Goal: Task Accomplishment & Management: Manage account settings

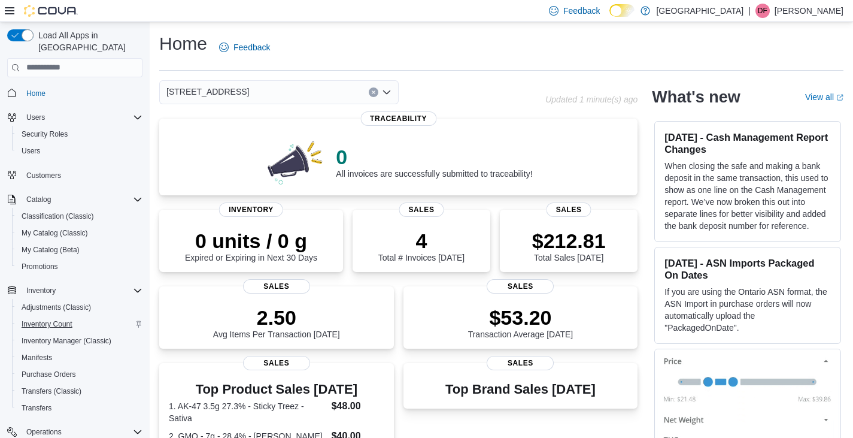
scroll to position [185, 0]
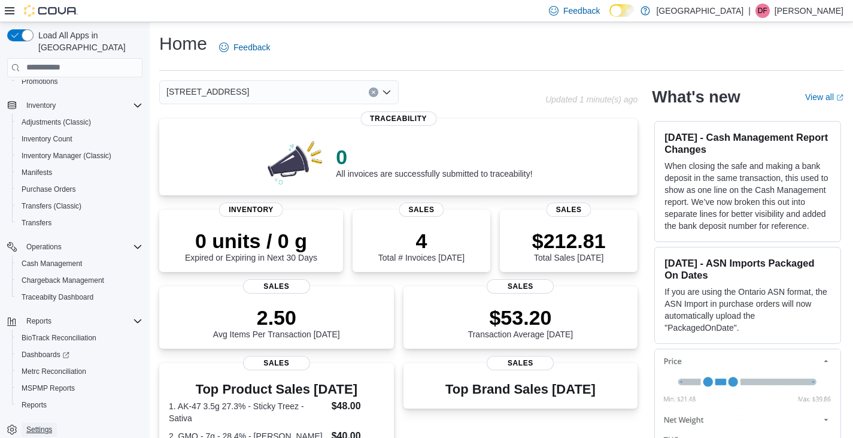
click at [40, 424] on span "Settings" at bounding box center [39, 429] width 26 height 10
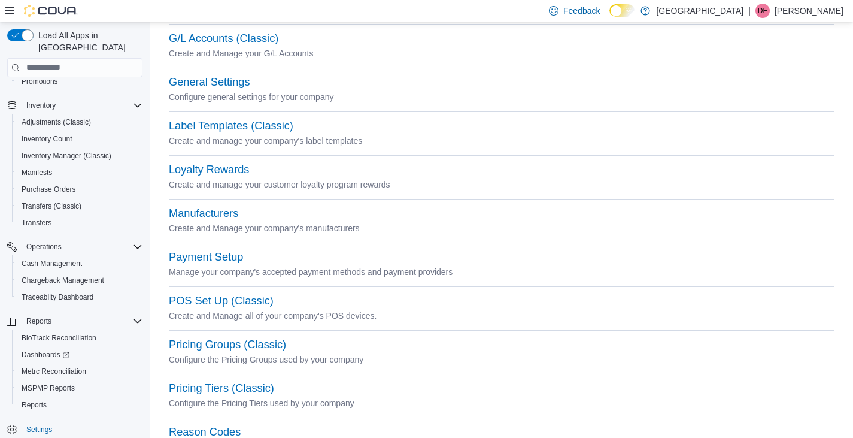
scroll to position [299, 0]
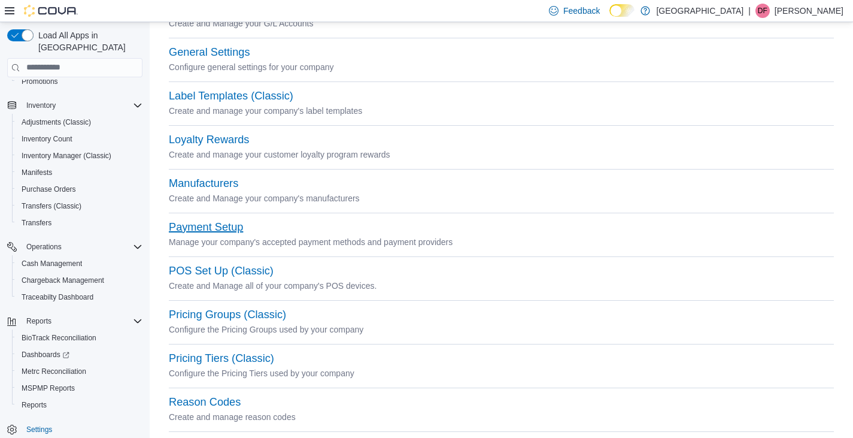
click at [188, 226] on button "Payment Setup" at bounding box center [206, 227] width 74 height 13
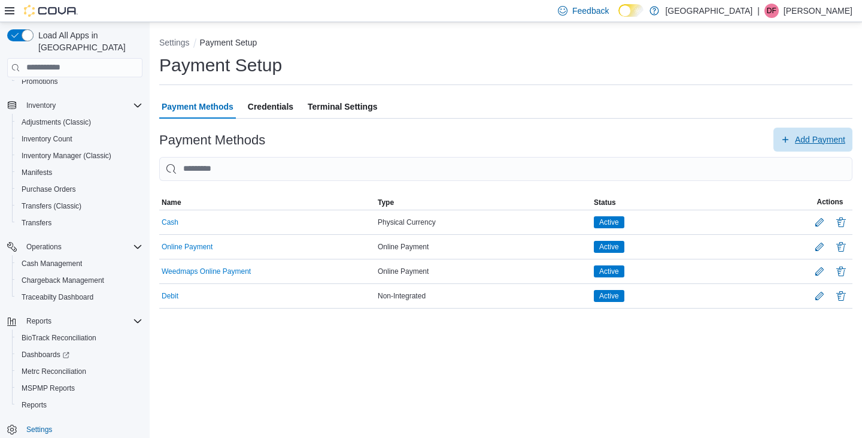
click at [809, 140] on span "Add Payment" at bounding box center [820, 139] width 50 height 12
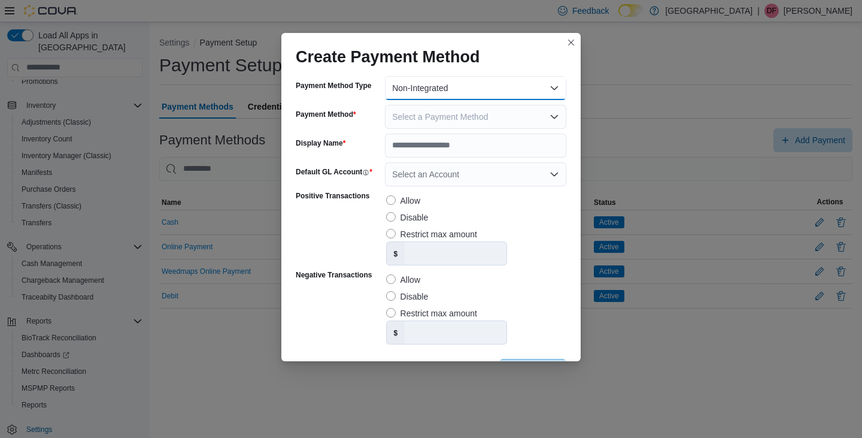
click at [550, 90] on button "Non-Integrated" at bounding box center [475, 88] width 181 height 24
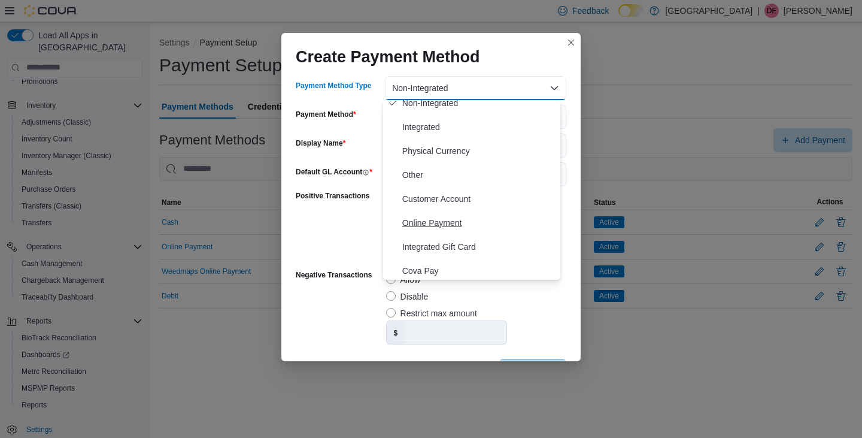
scroll to position [12, 0]
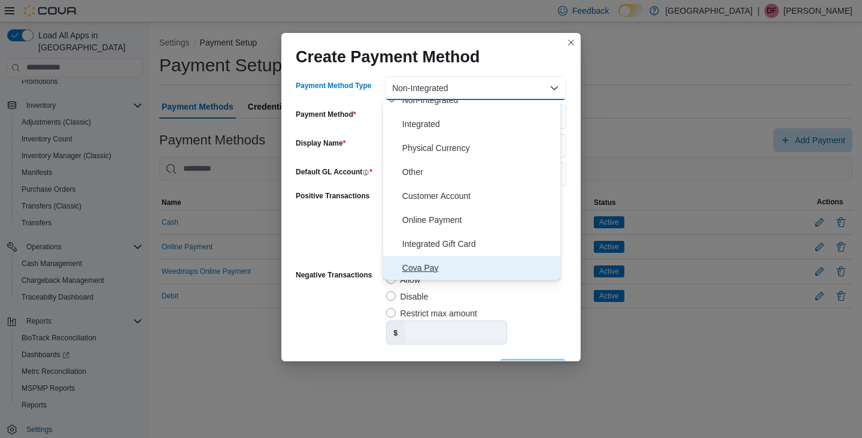
click at [429, 269] on span "Cova Pay" at bounding box center [478, 267] width 153 height 14
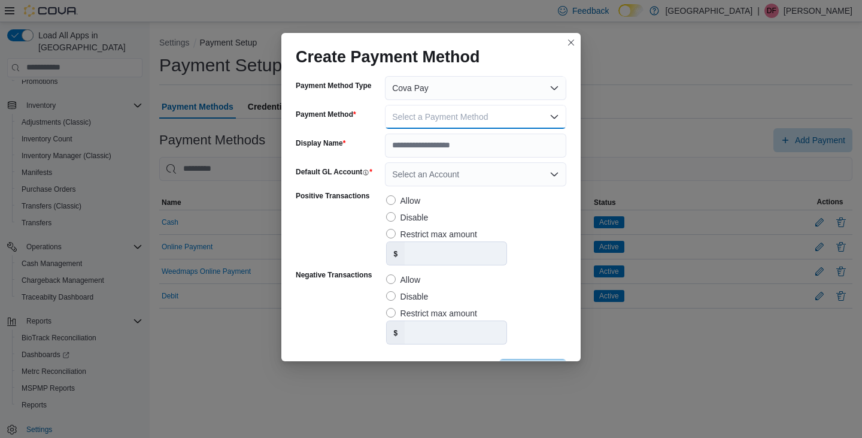
click at [546, 116] on button "Select a Payment Method" at bounding box center [475, 117] width 181 height 24
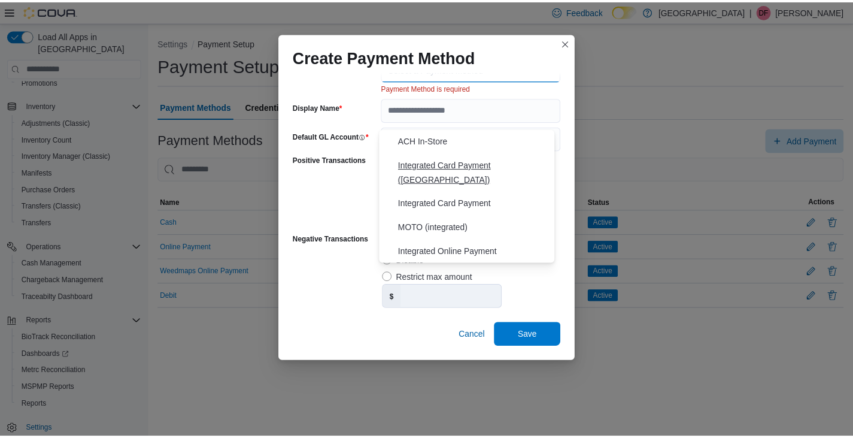
scroll to position [0, 0]
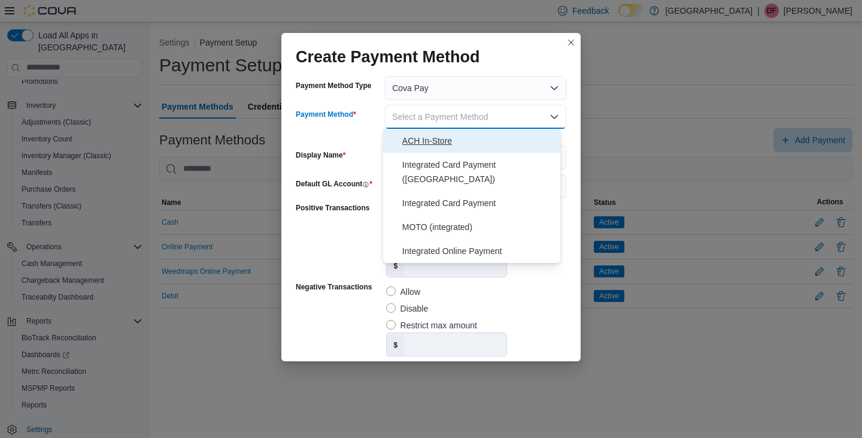
click at [411, 139] on span "ACH In-Store" at bounding box center [478, 140] width 153 height 14
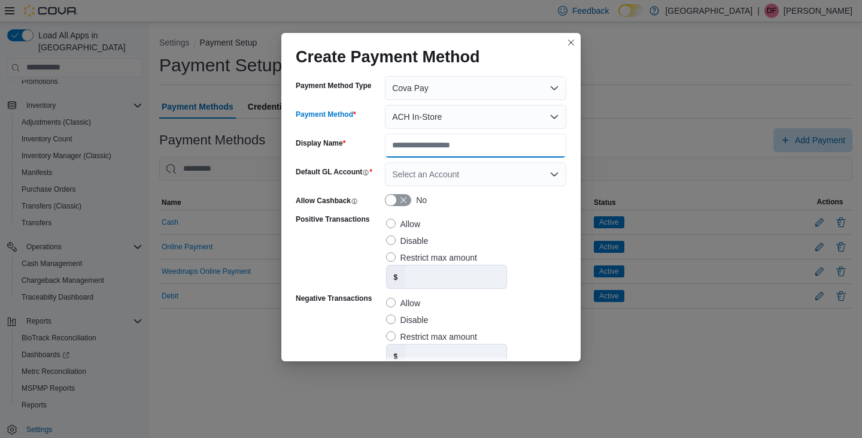
click at [406, 146] on input "Display Name" at bounding box center [475, 145] width 181 height 24
click at [572, 41] on button "Closes this modal window" at bounding box center [571, 42] width 14 height 14
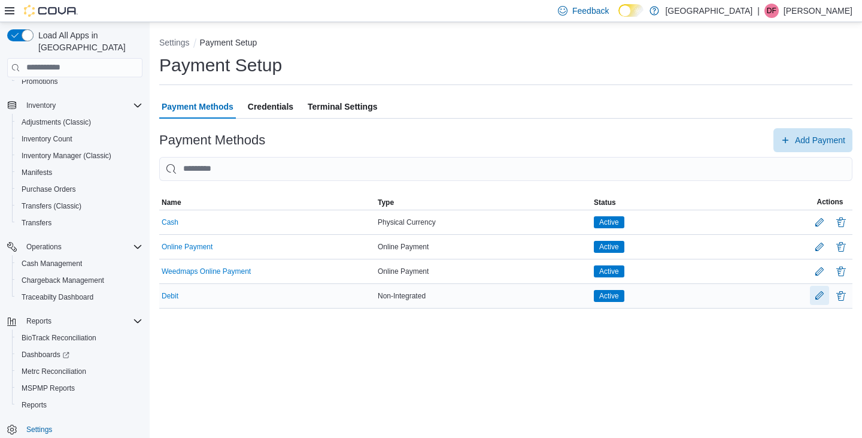
click at [821, 296] on button "Edit Payment Method" at bounding box center [819, 295] width 19 height 19
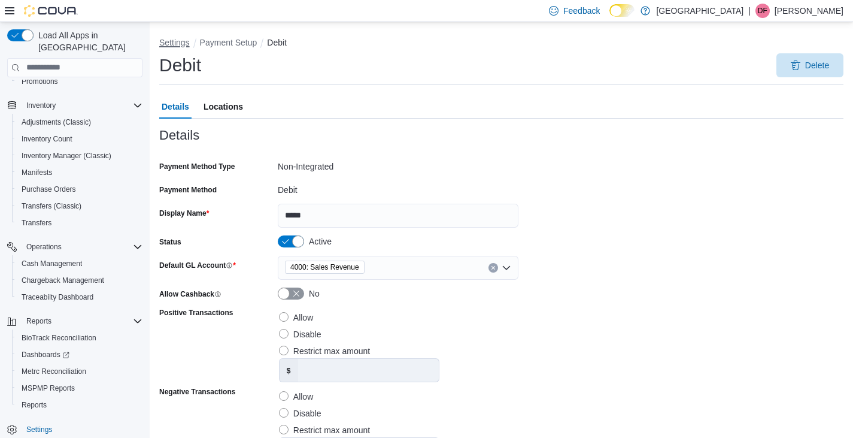
click at [174, 42] on button "Settings" at bounding box center [174, 43] width 31 height 10
